Goal: Find specific page/section: Find specific page/section

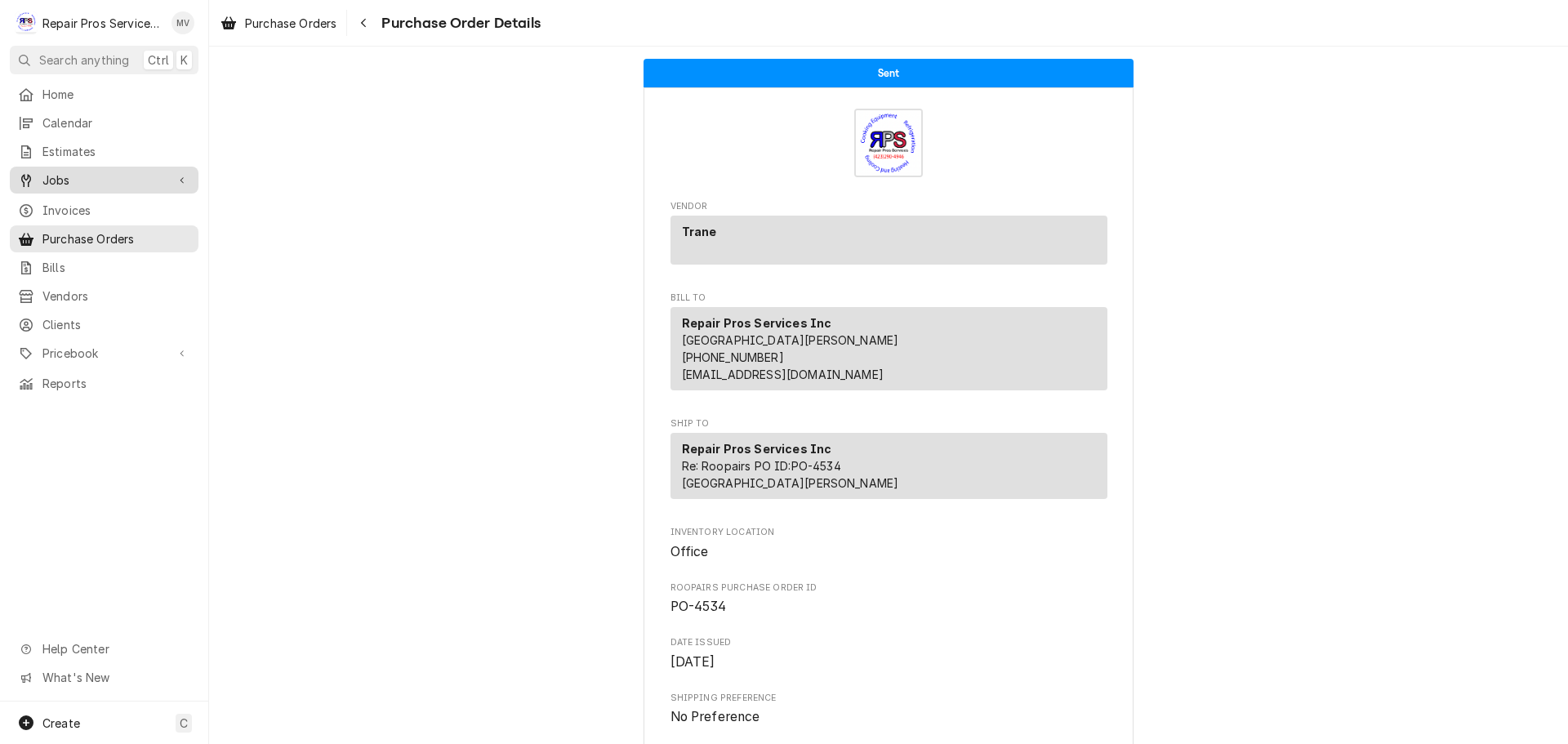
click at [66, 172] on span "Jobs" at bounding box center [103, 180] width 123 height 17
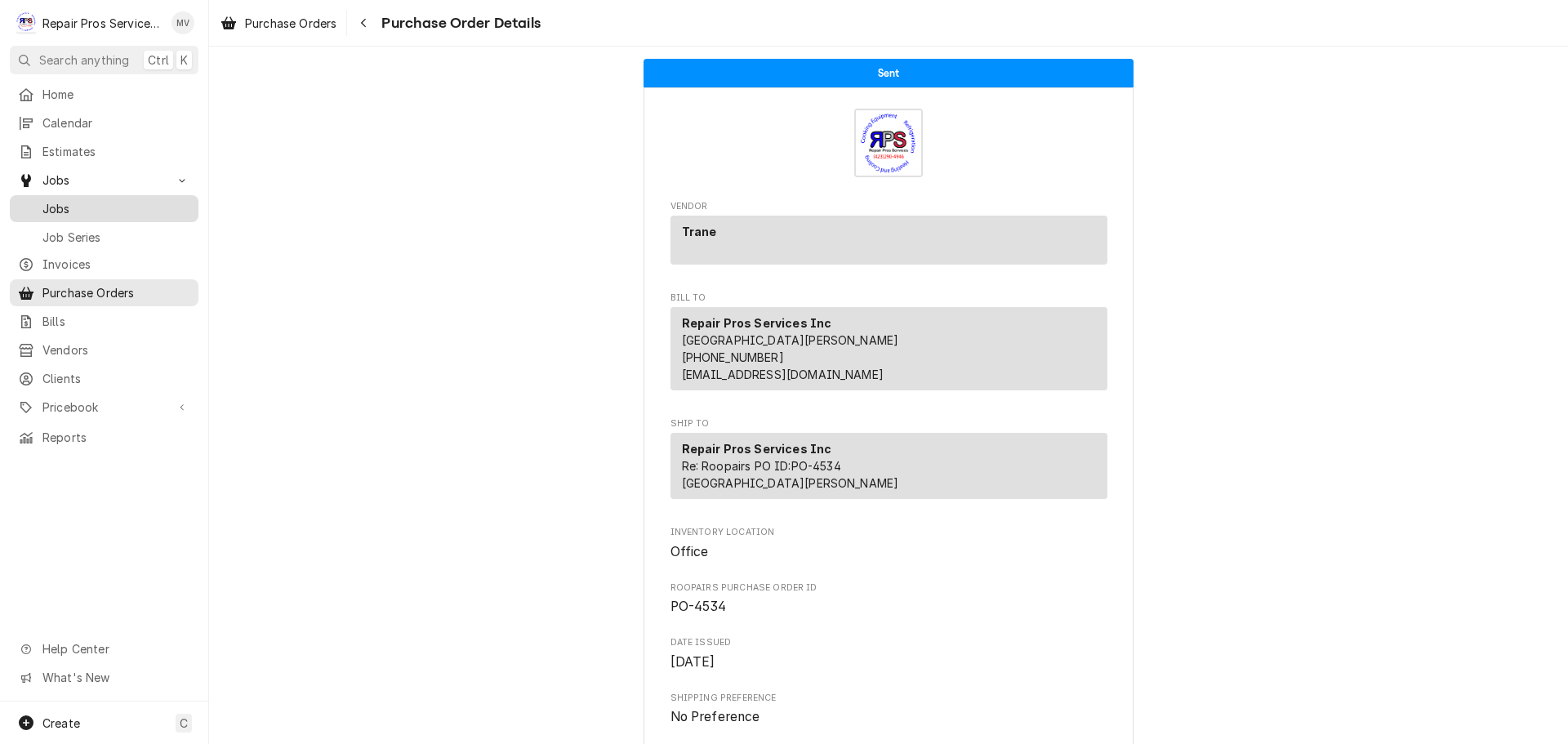
click at [66, 204] on span "Jobs" at bounding box center [116, 208] width 147 height 17
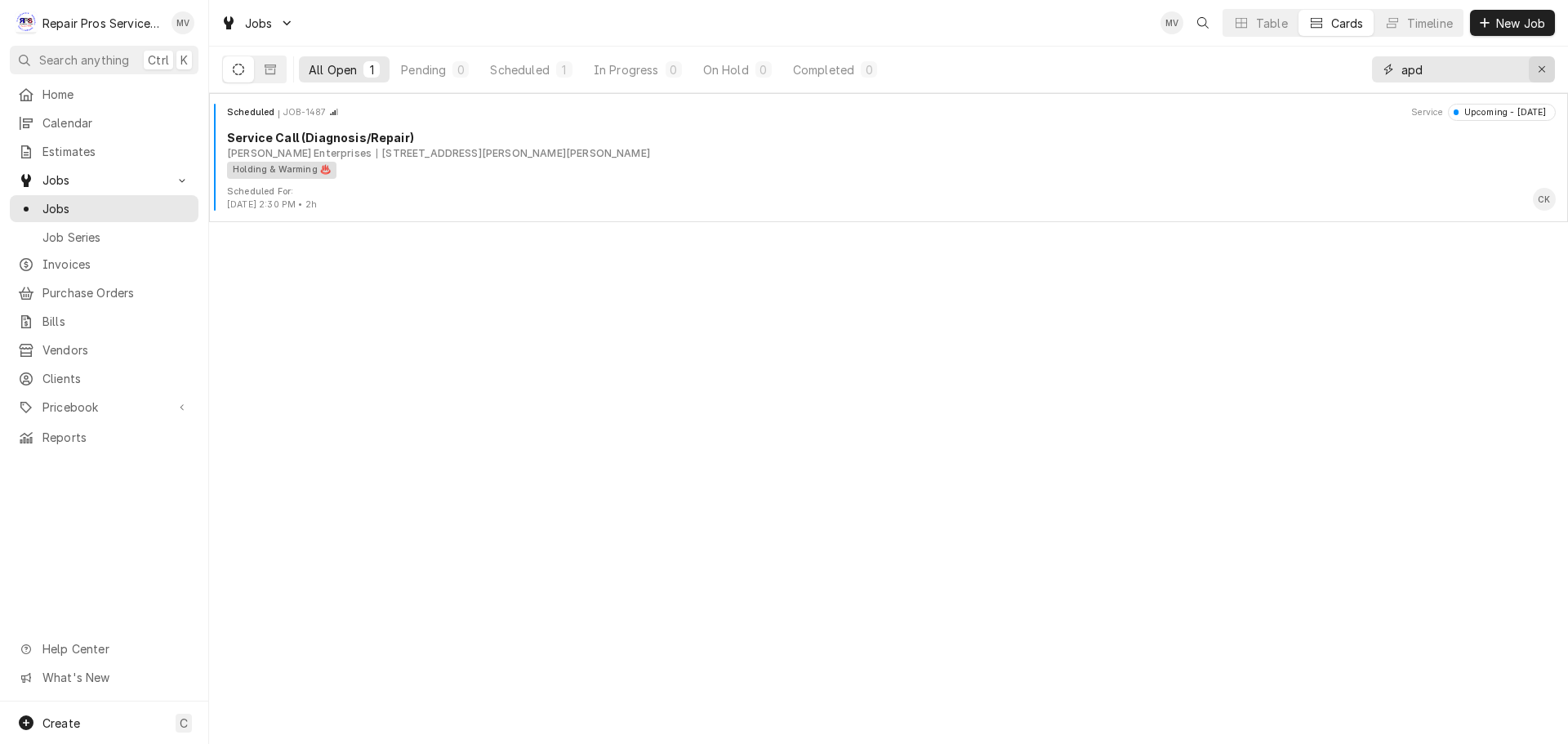
click at [1541, 66] on icon "Erase input" at bounding box center [1542, 69] width 9 height 12
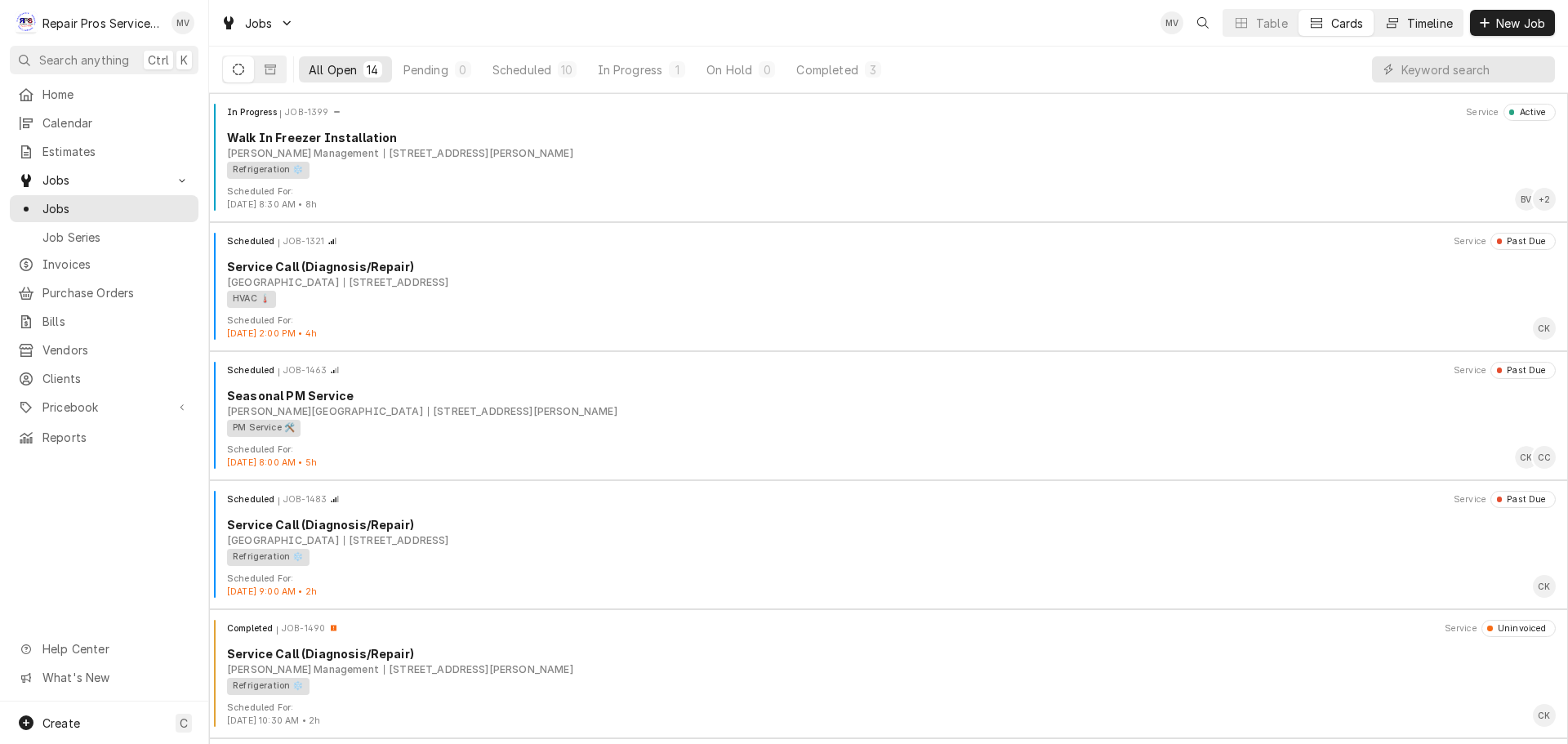
click at [1422, 21] on div "Timeline" at bounding box center [1430, 22] width 46 height 17
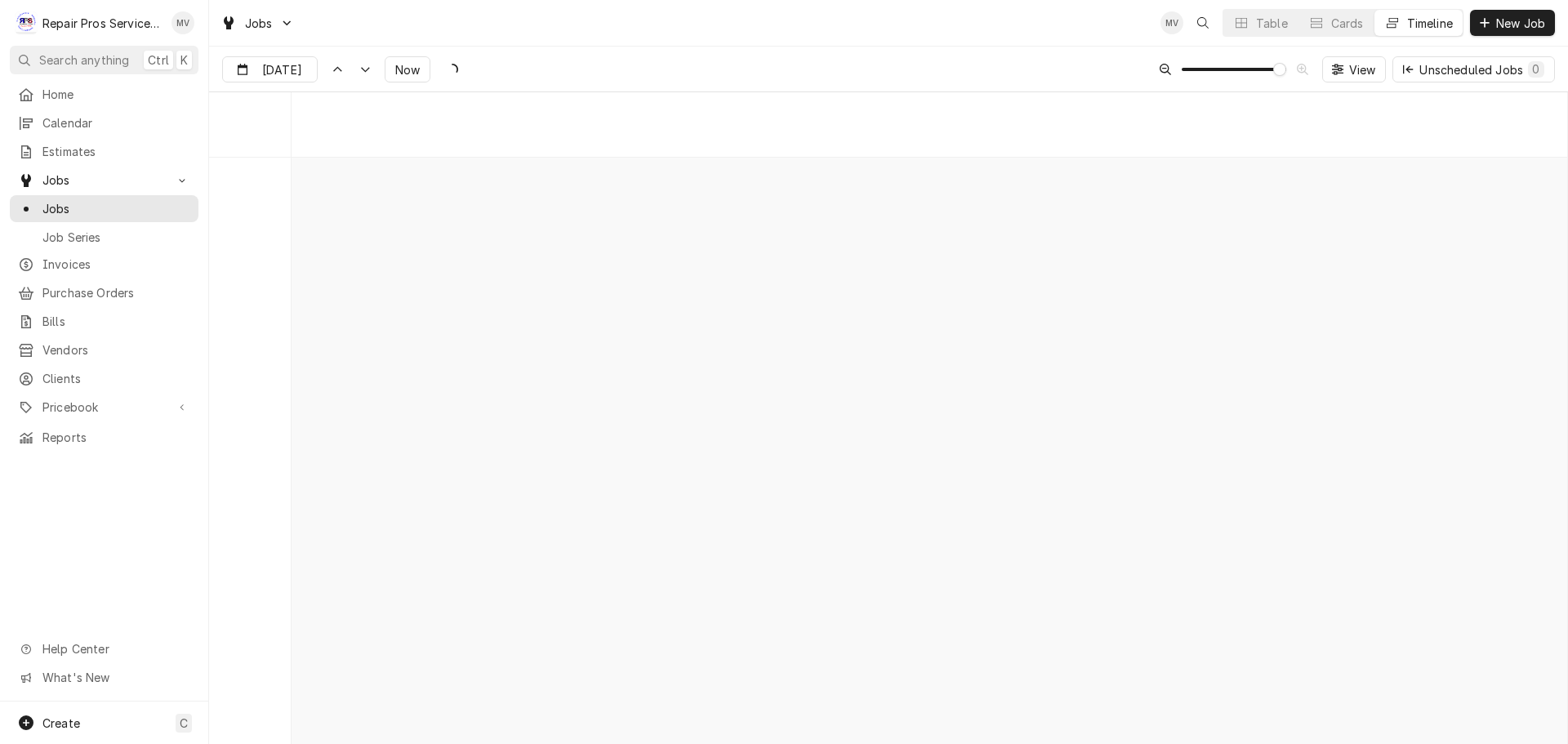
scroll to position [12233, 0]
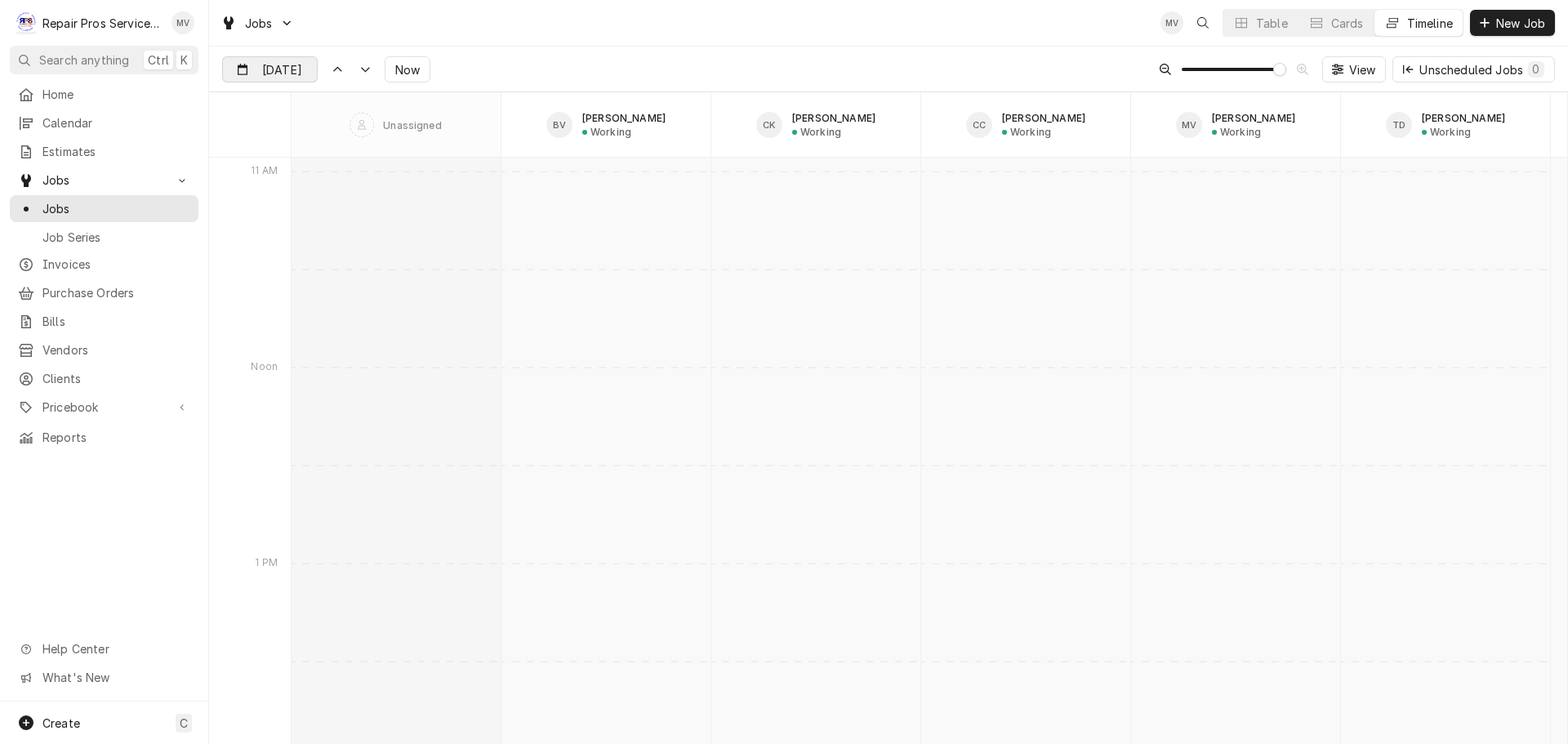
click at [288, 67] on input "Aug 19" at bounding box center [258, 73] width 71 height 31
click at [382, 263] on div "22" at bounding box center [385, 263] width 22 height 22
type input "Aug 22"
